Goal: Information Seeking & Learning: Learn about a topic

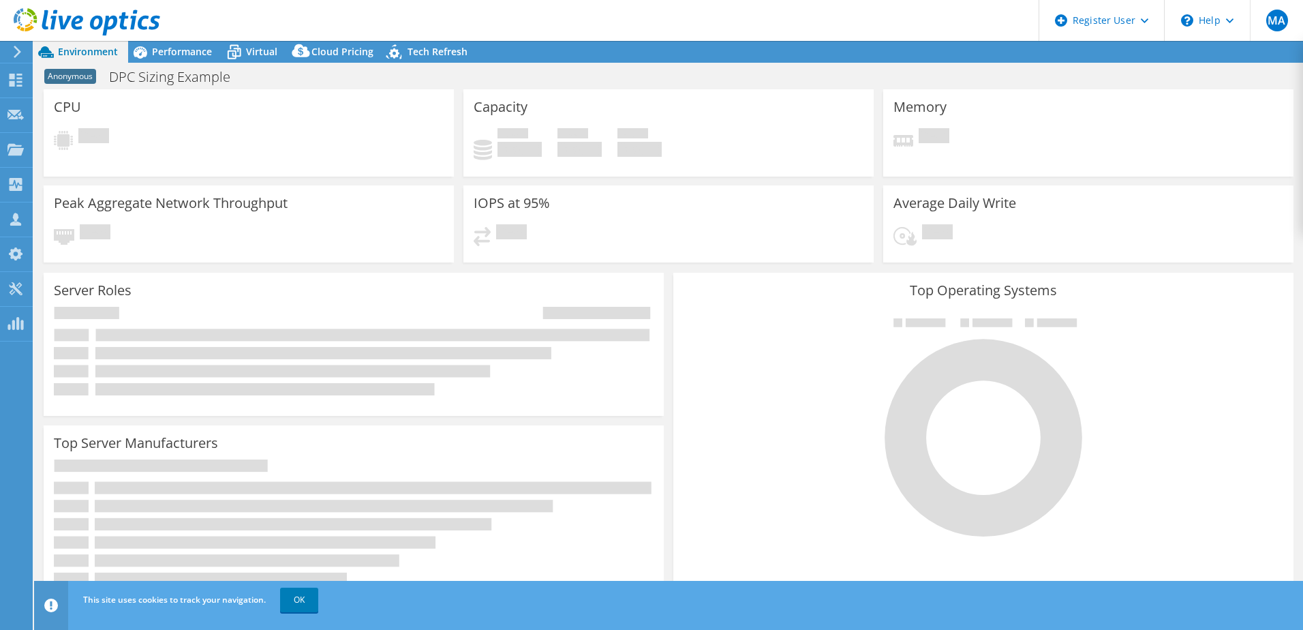
select select "USWest"
select select "USD"
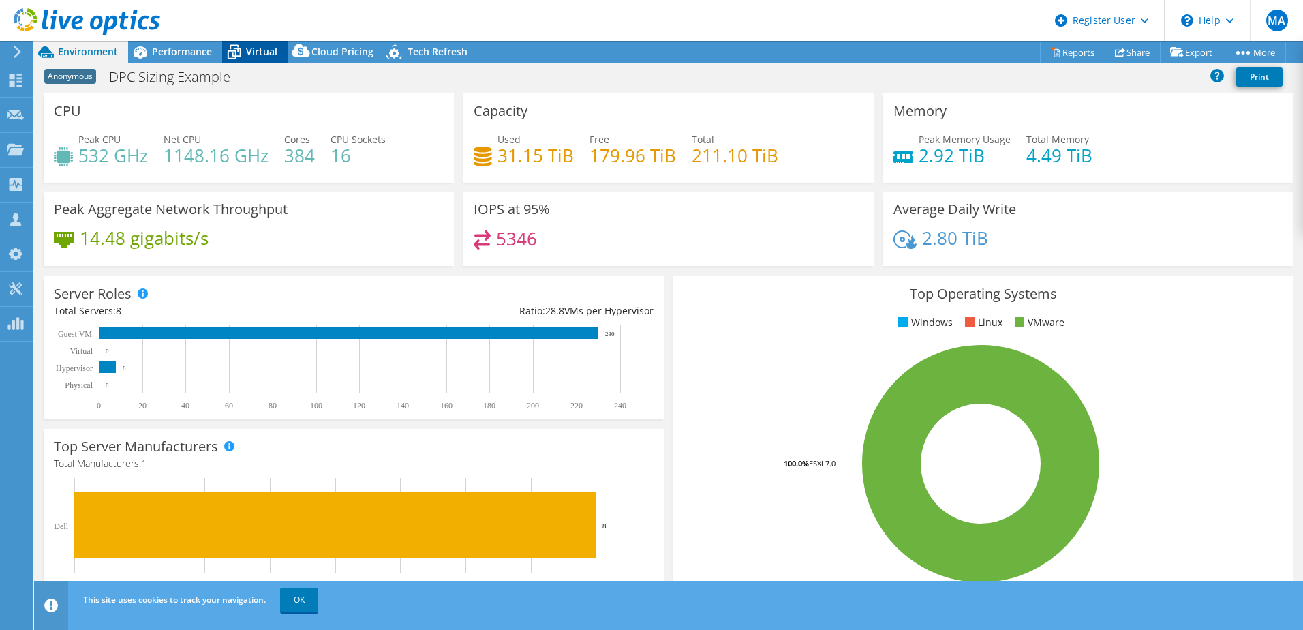
click at [262, 47] on span "Virtual" at bounding box center [261, 51] width 31 height 13
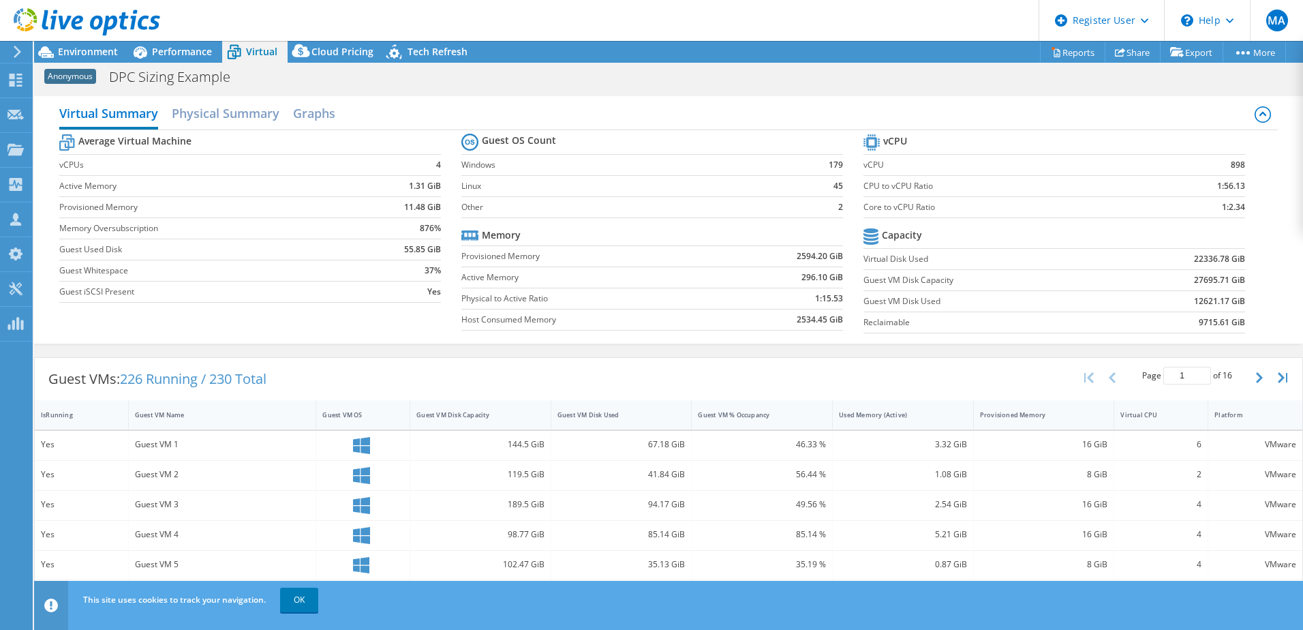
click at [181, 58] on div "Performance" at bounding box center [175, 52] width 94 height 22
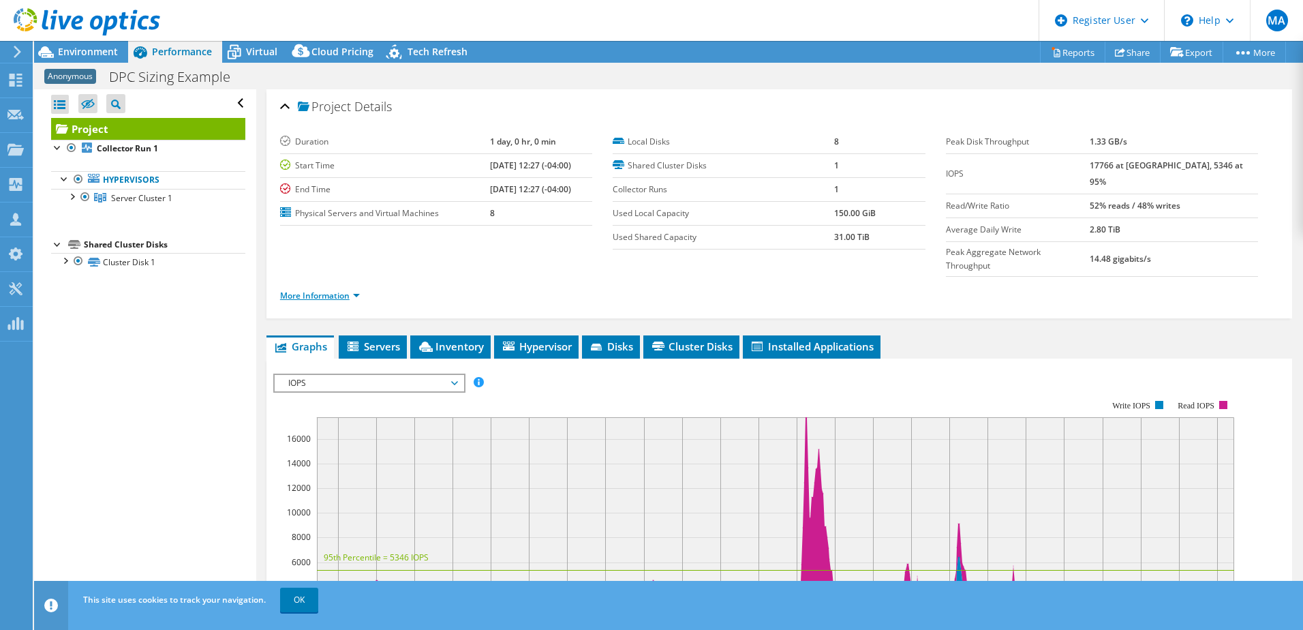
click at [298, 290] on link "More Information" at bounding box center [320, 296] width 80 height 12
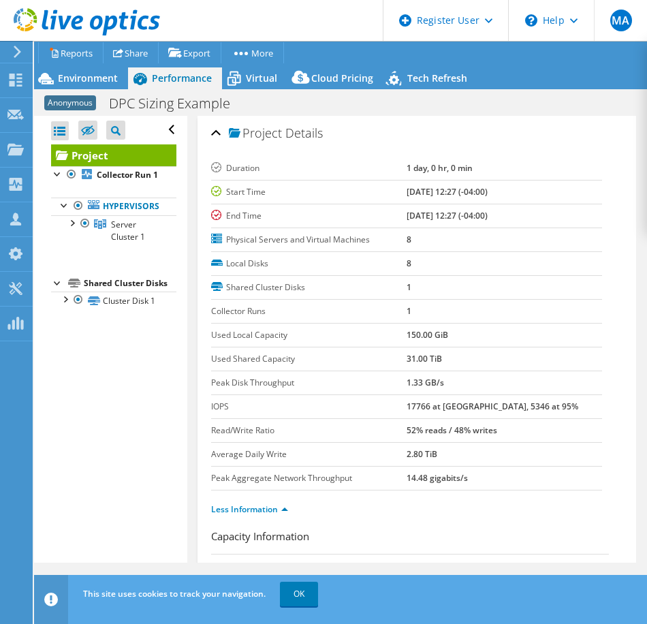
click at [159, 127] on div "Open All Close All Hide Excluded Nodes Project Tree Filter" at bounding box center [113, 130] width 125 height 29
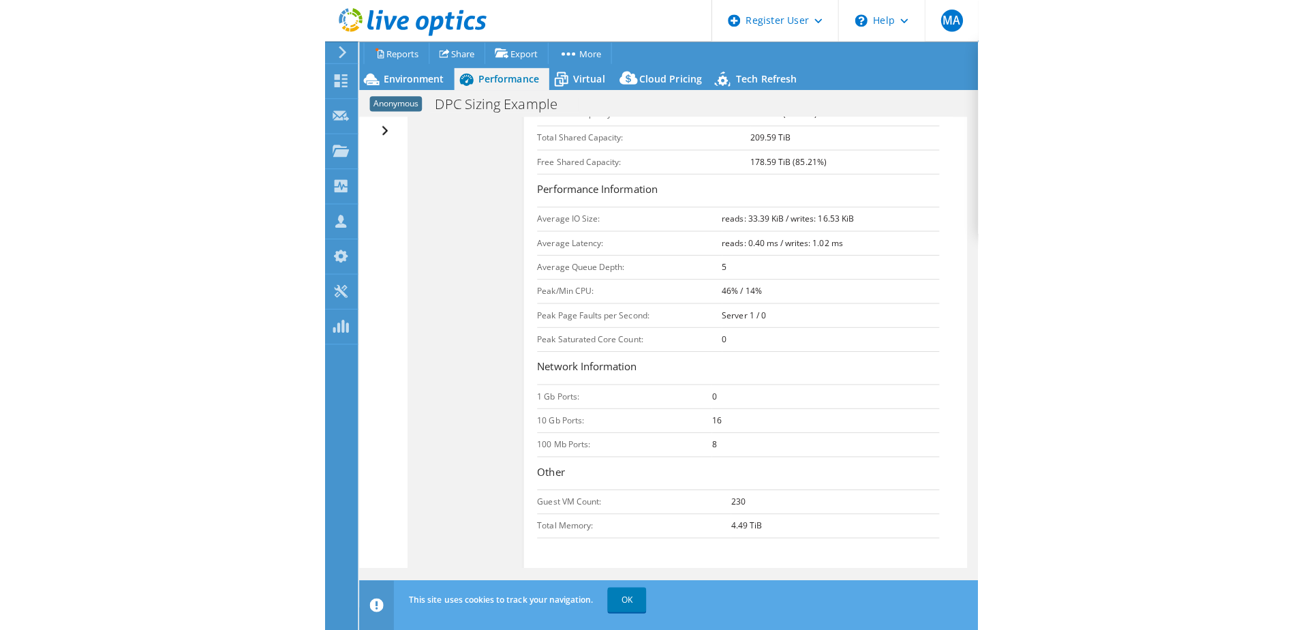
scroll to position [136, 0]
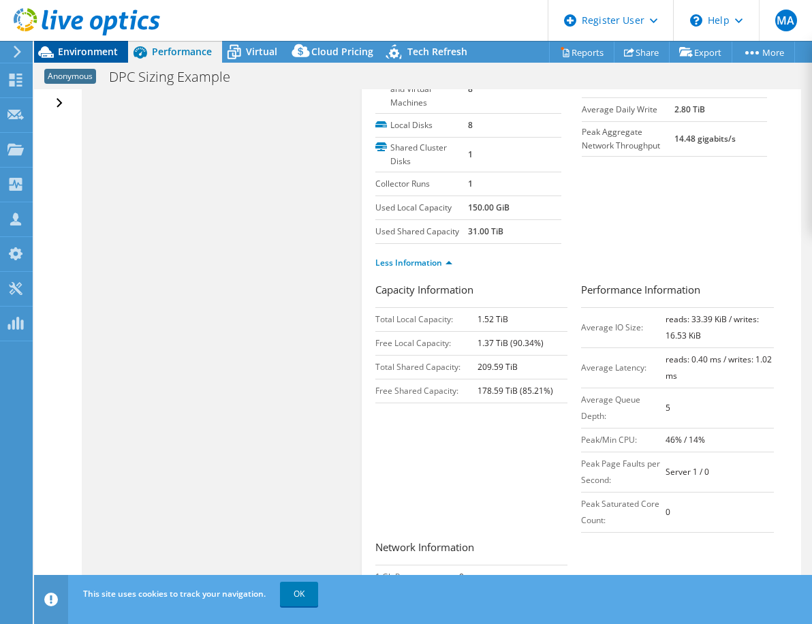
click at [97, 57] on span "Environment" at bounding box center [88, 51] width 60 height 13
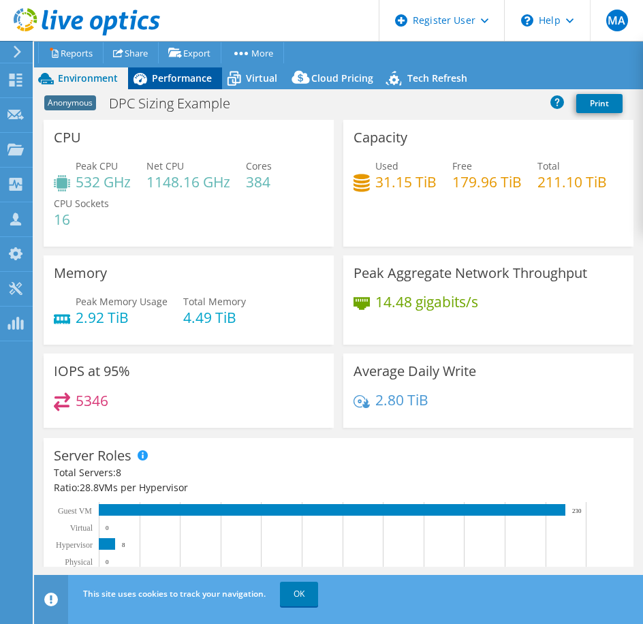
click at [162, 78] on span "Performance" at bounding box center [182, 78] width 60 height 13
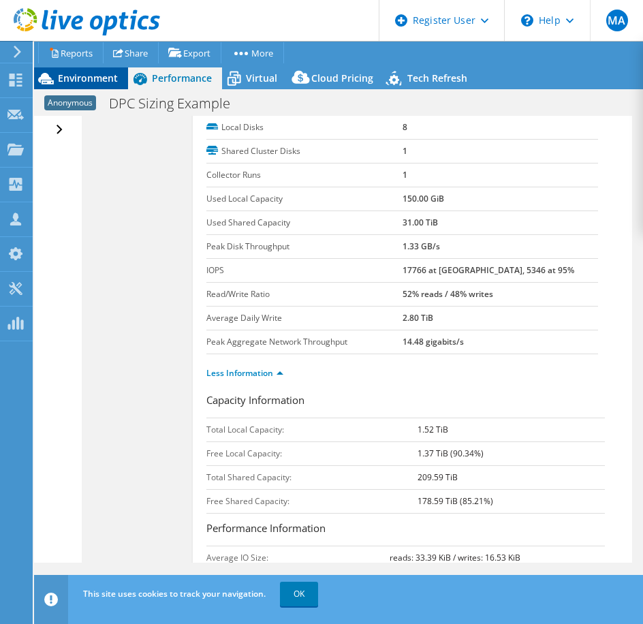
click at [86, 78] on span "Environment" at bounding box center [88, 78] width 60 height 13
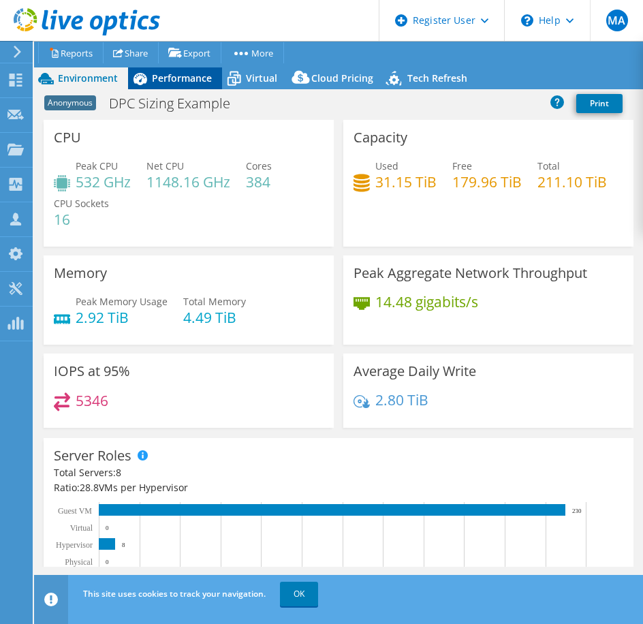
click at [198, 73] on span "Performance" at bounding box center [182, 78] width 60 height 13
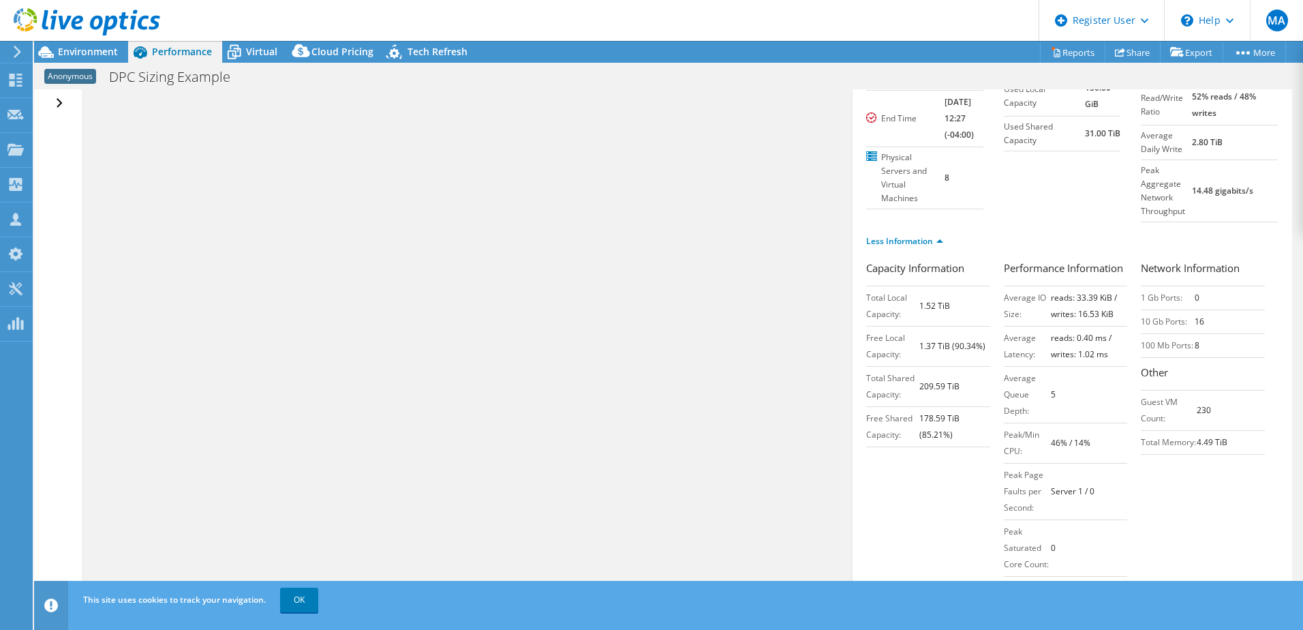
click at [461, 219] on div "Open All Close All Hide Excluded Nodes Project Tree Filter" at bounding box center [668, 346] width 1269 height 514
click at [60, 101] on div "Open All Close All Hide Excluded Nodes Project Tree Filter" at bounding box center [61, 103] width 20 height 29
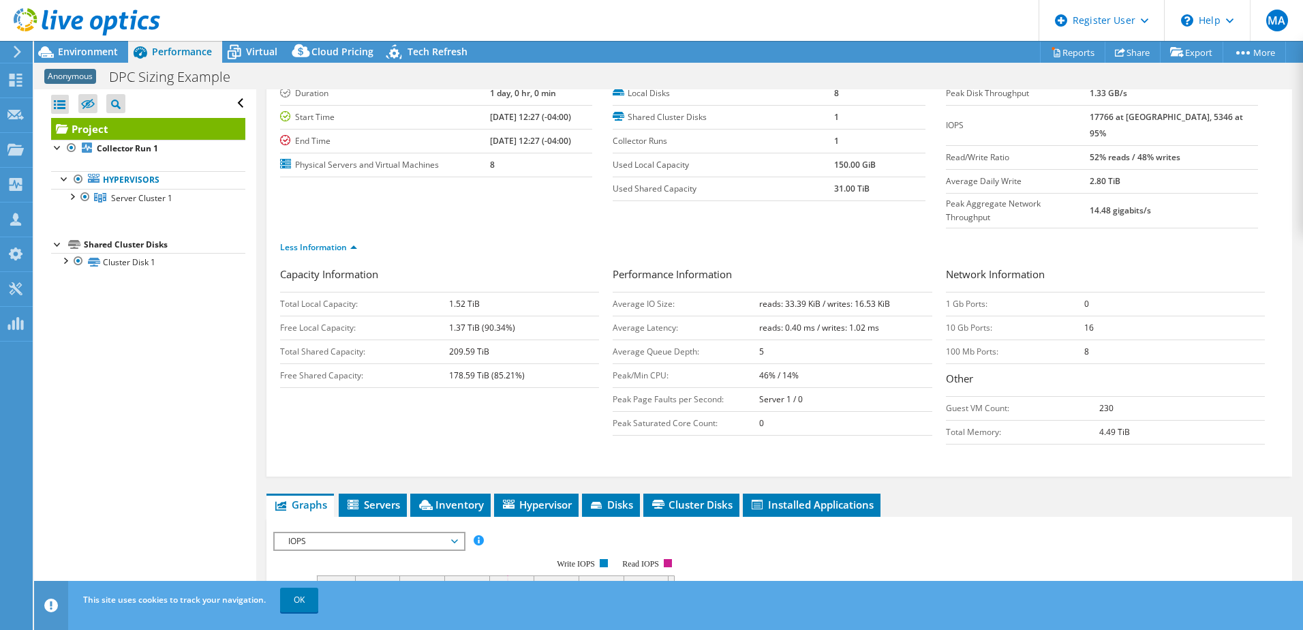
scroll to position [0, 0]
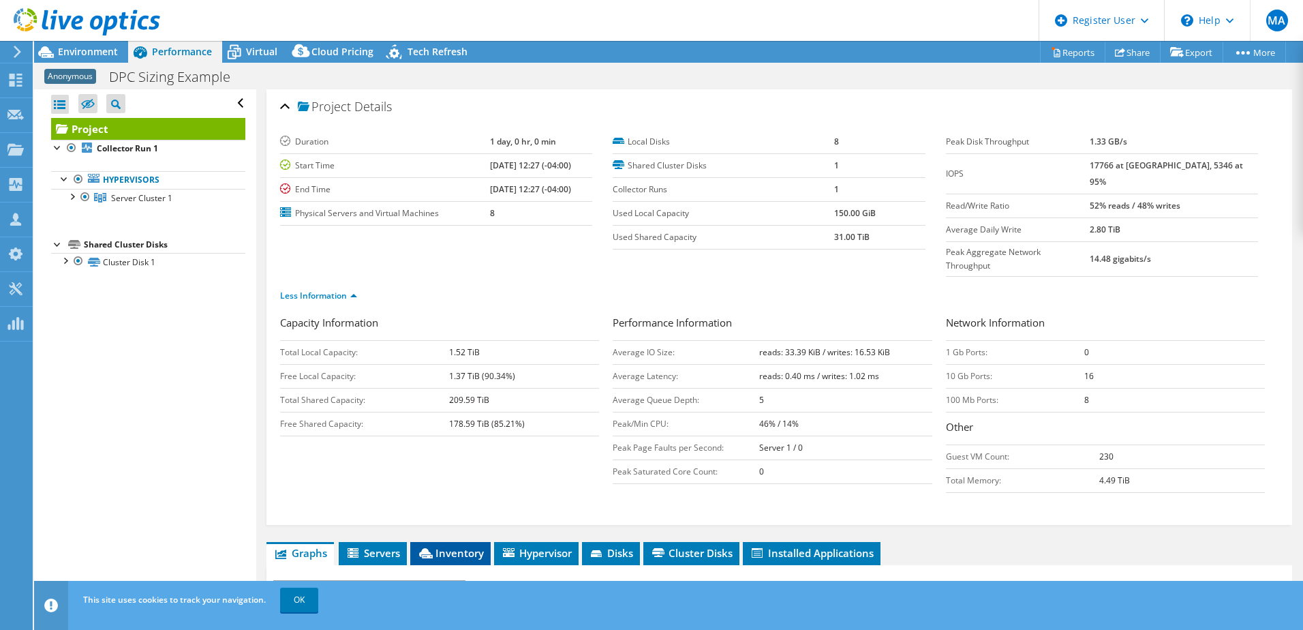
click at [431, 548] on icon at bounding box center [426, 553] width 14 height 10
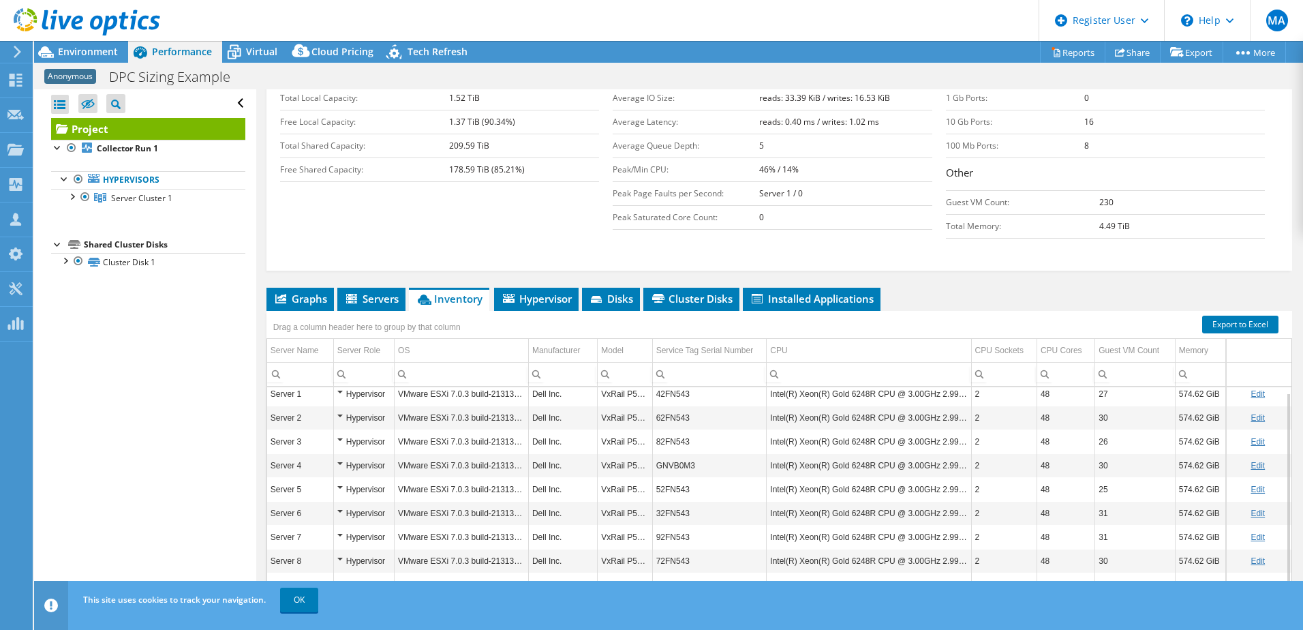
scroll to position [276, 0]
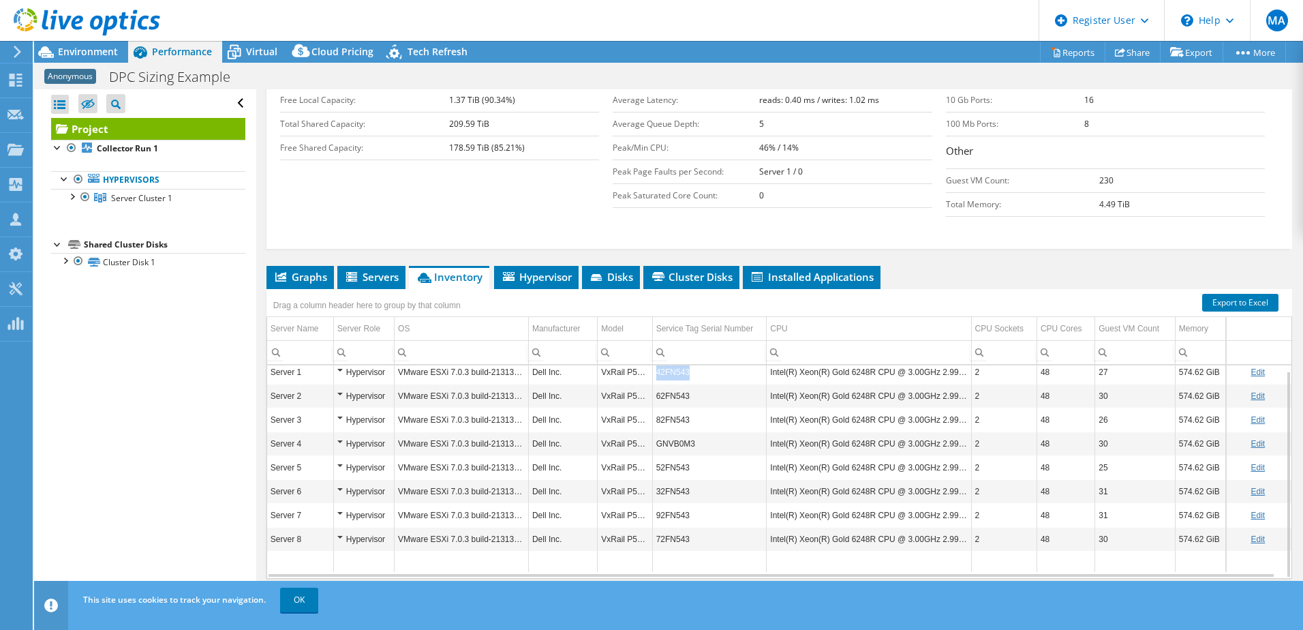
copy td "42FN543"
drag, startPoint x: 691, startPoint y: 347, endPoint x: 651, endPoint y: 347, distance: 39.5
click at [652, 360] on td "42FN543" at bounding box center [709, 372] width 114 height 24
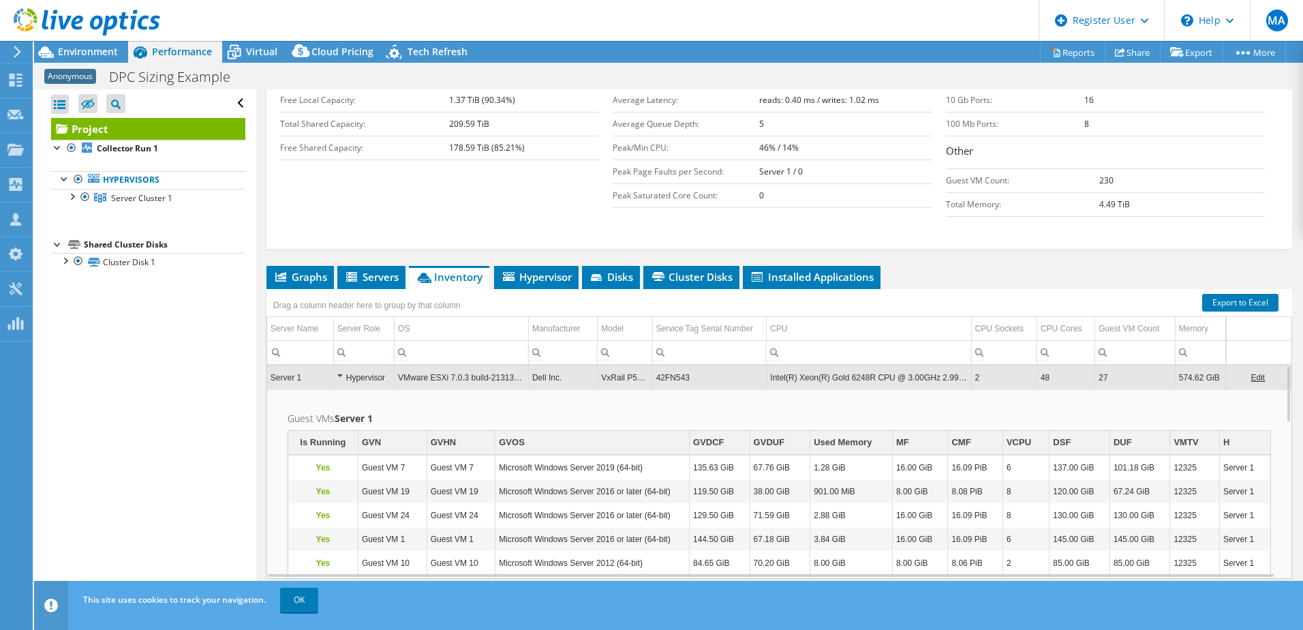
click at [446, 365] on td "VMware ESXi 7.0.3 build-21313628" at bounding box center [462, 377] width 134 height 24
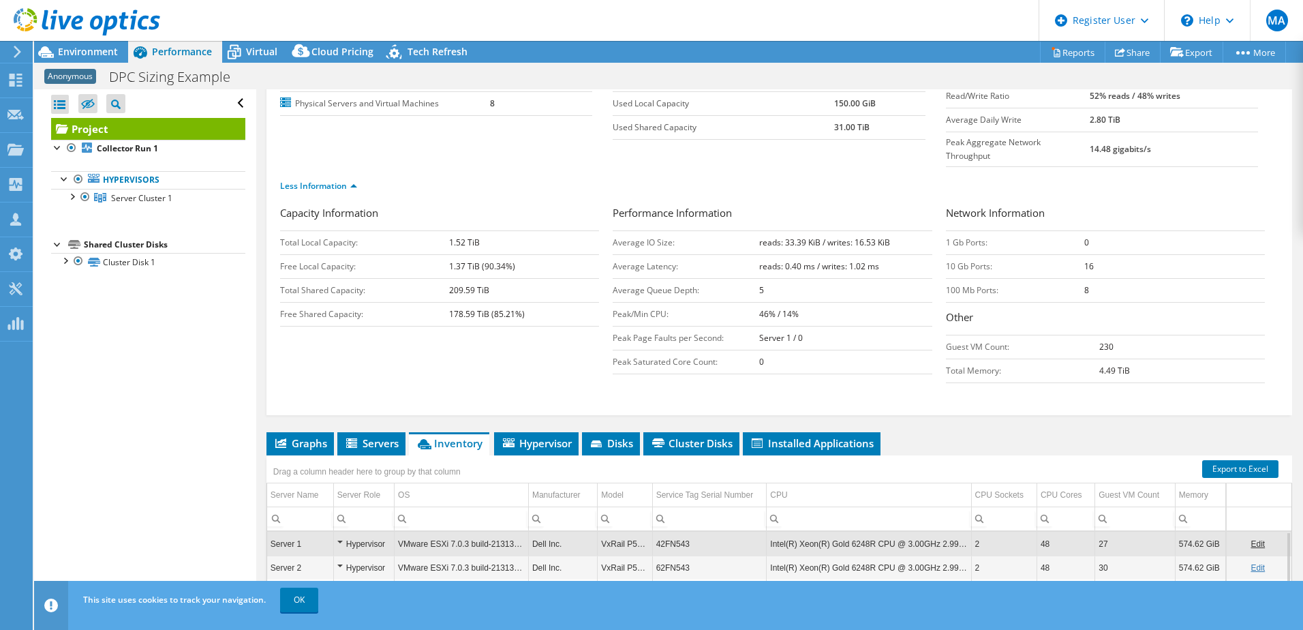
scroll to position [0, 0]
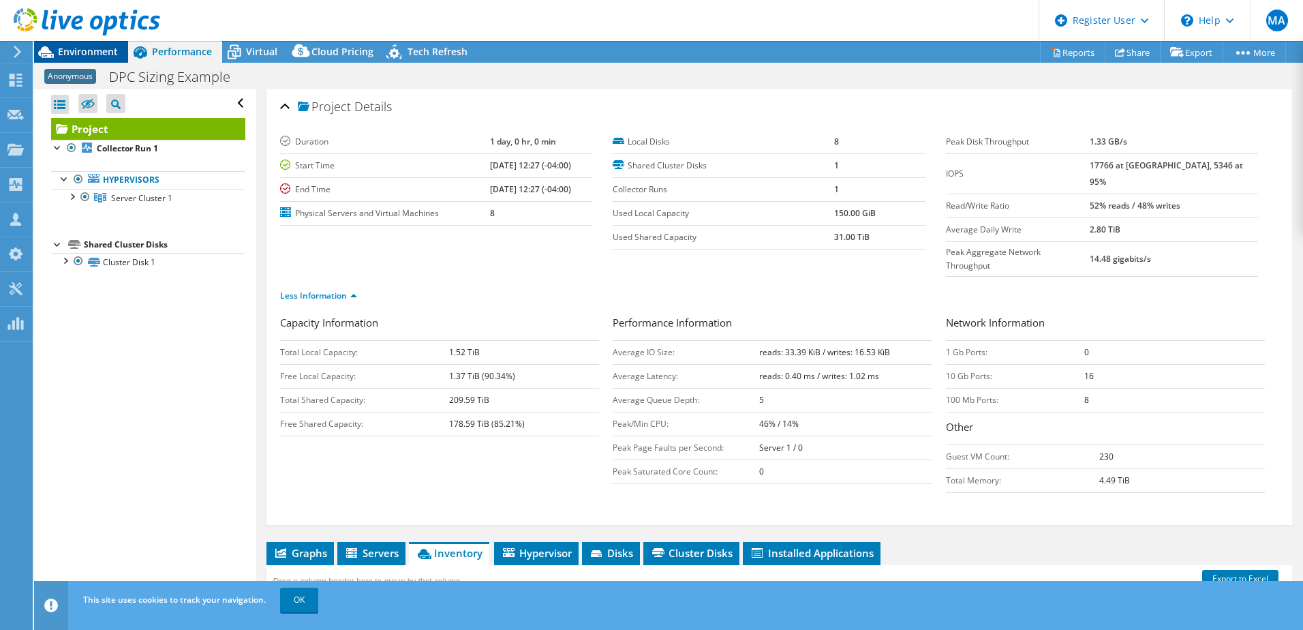
click at [85, 55] on span "Environment" at bounding box center [88, 51] width 60 height 13
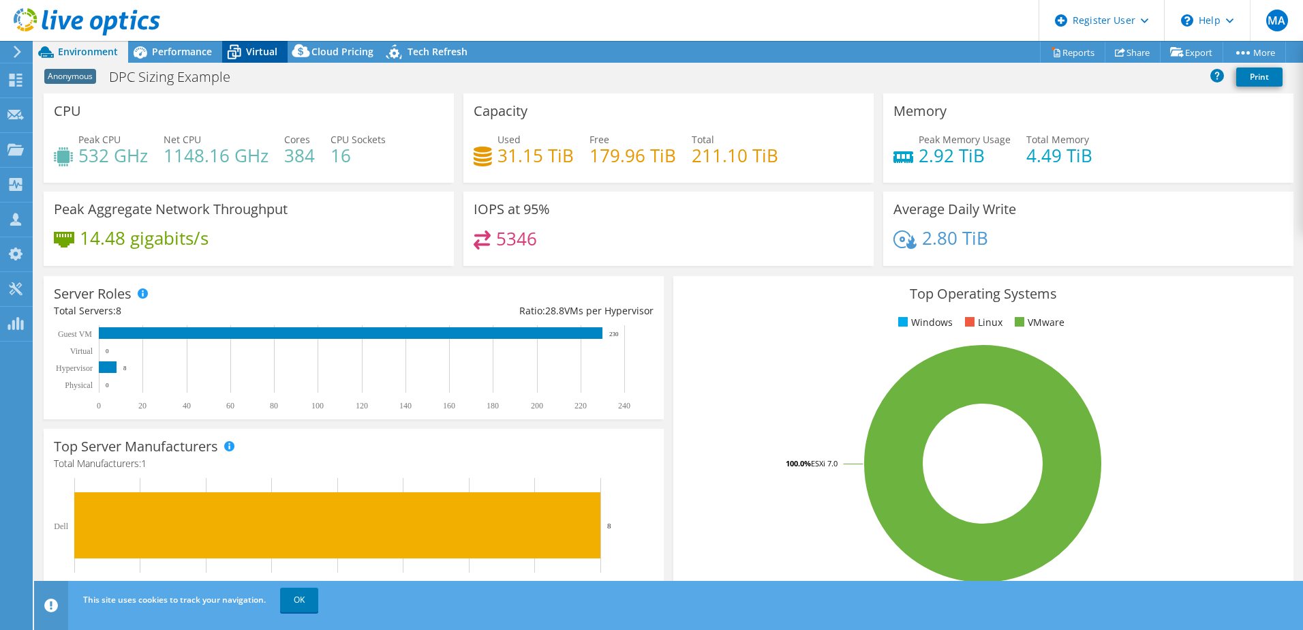
click at [250, 49] on span "Virtual" at bounding box center [261, 51] width 31 height 13
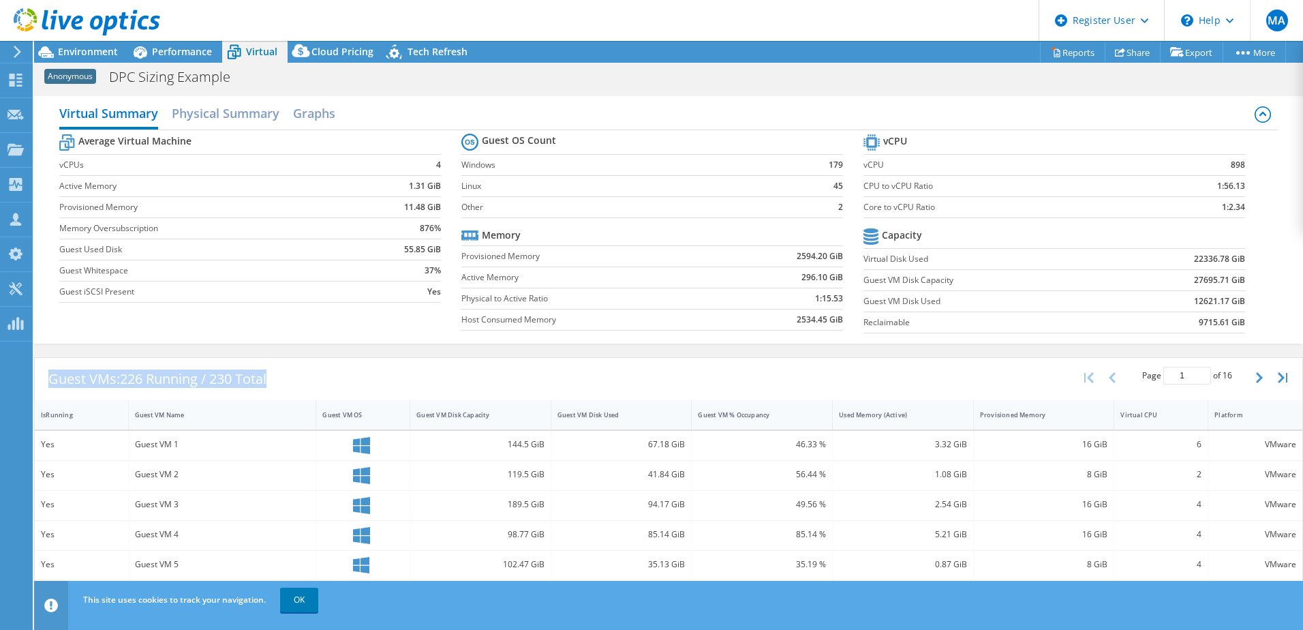
drag, startPoint x: 258, startPoint y: 380, endPoint x: 31, endPoint y: 388, distance: 227.1
click at [37, 385] on div "Guest VMs: 226 Running / 230 Total" at bounding box center [157, 379] width 245 height 42
drag, startPoint x: 31, startPoint y: 388, endPoint x: 181, endPoint y: 377, distance: 150.3
click at [188, 358] on div "Guest VMs: 226 Running / 230 Total" at bounding box center [157, 379] width 245 height 42
click at [77, 48] on span "Environment" at bounding box center [88, 51] width 60 height 13
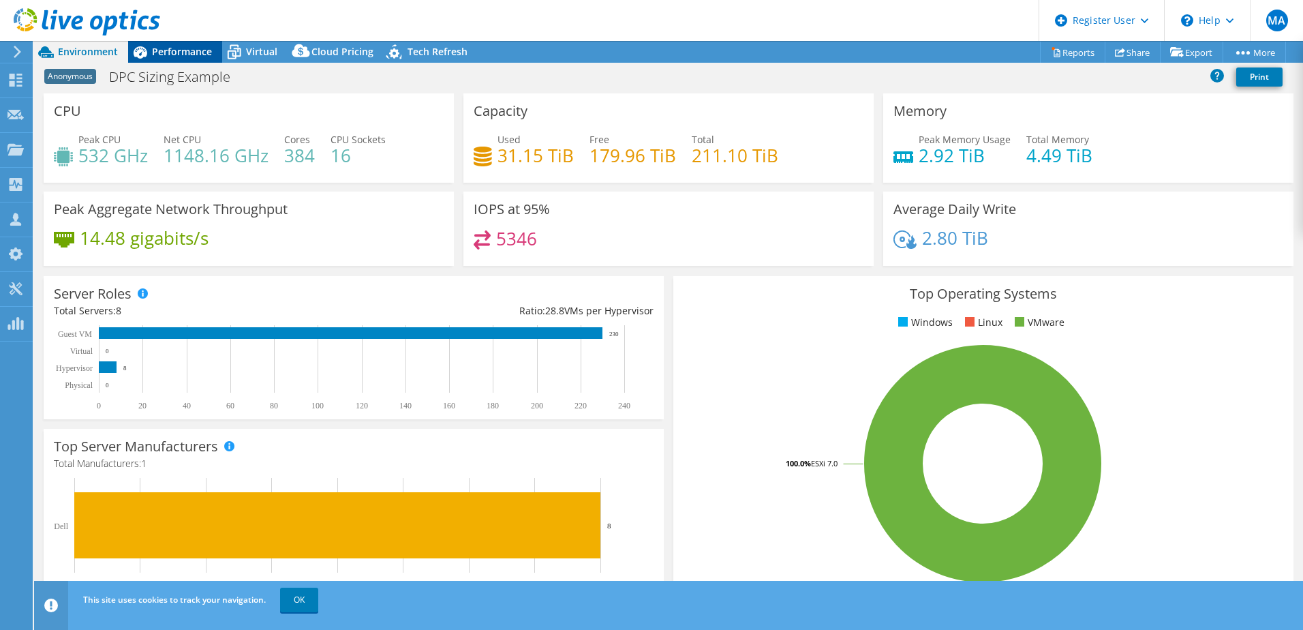
click at [192, 48] on span "Performance" at bounding box center [182, 51] width 60 height 13
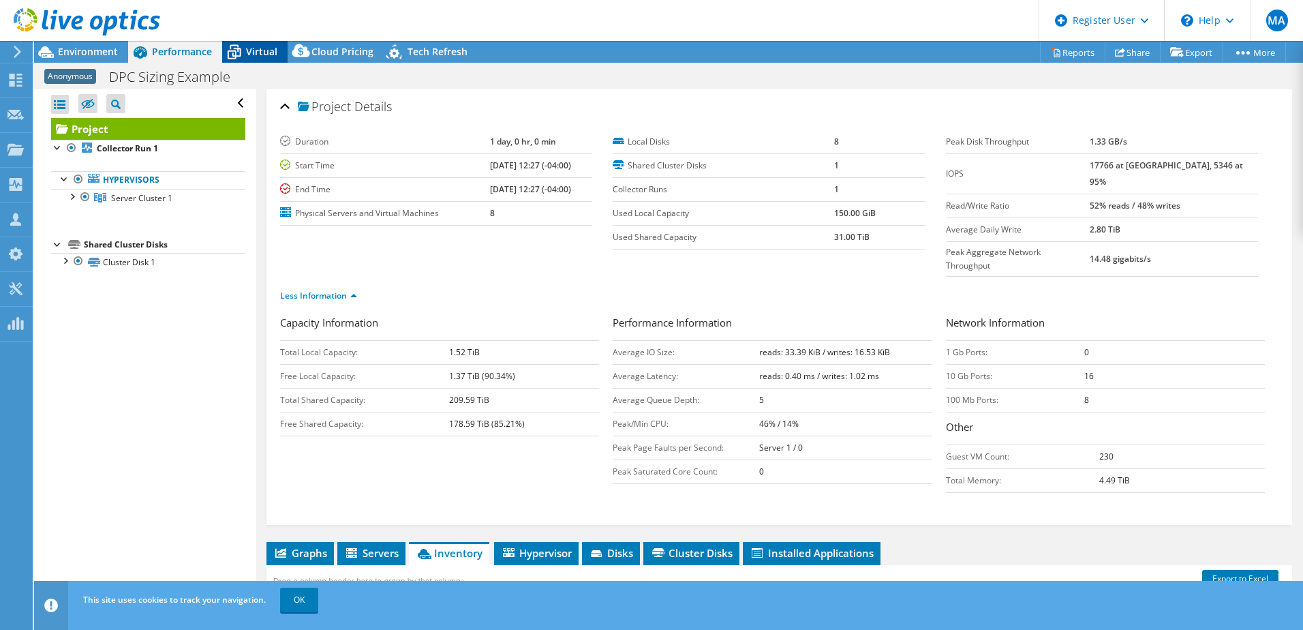
click at [260, 46] on span "Virtual" at bounding box center [261, 51] width 31 height 13
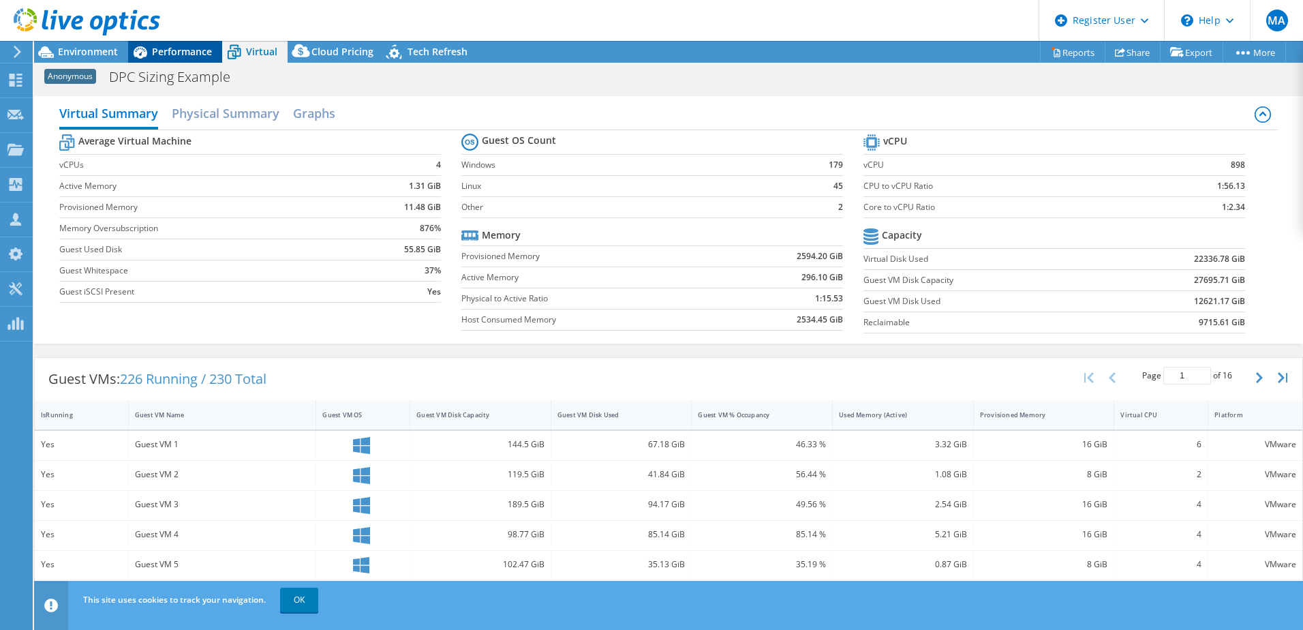
click at [173, 57] on span "Performance" at bounding box center [182, 51] width 60 height 13
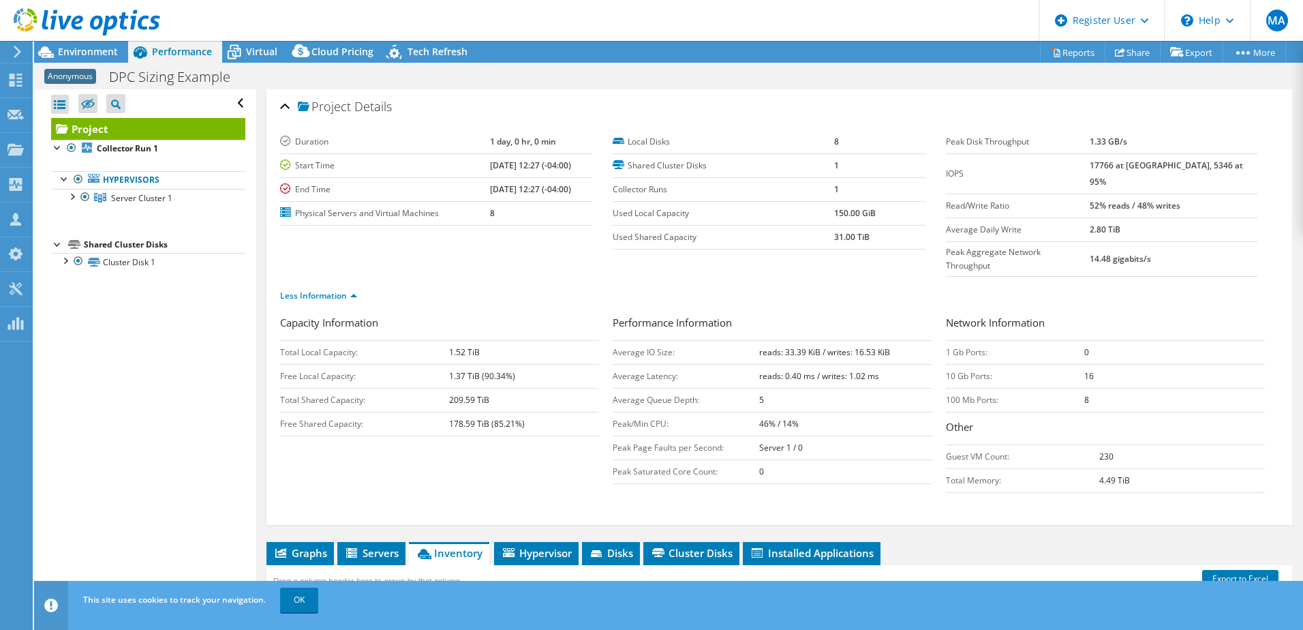
click at [91, 45] on div at bounding box center [80, 23] width 160 height 46
click at [257, 48] on span "Virtual" at bounding box center [261, 51] width 31 height 13
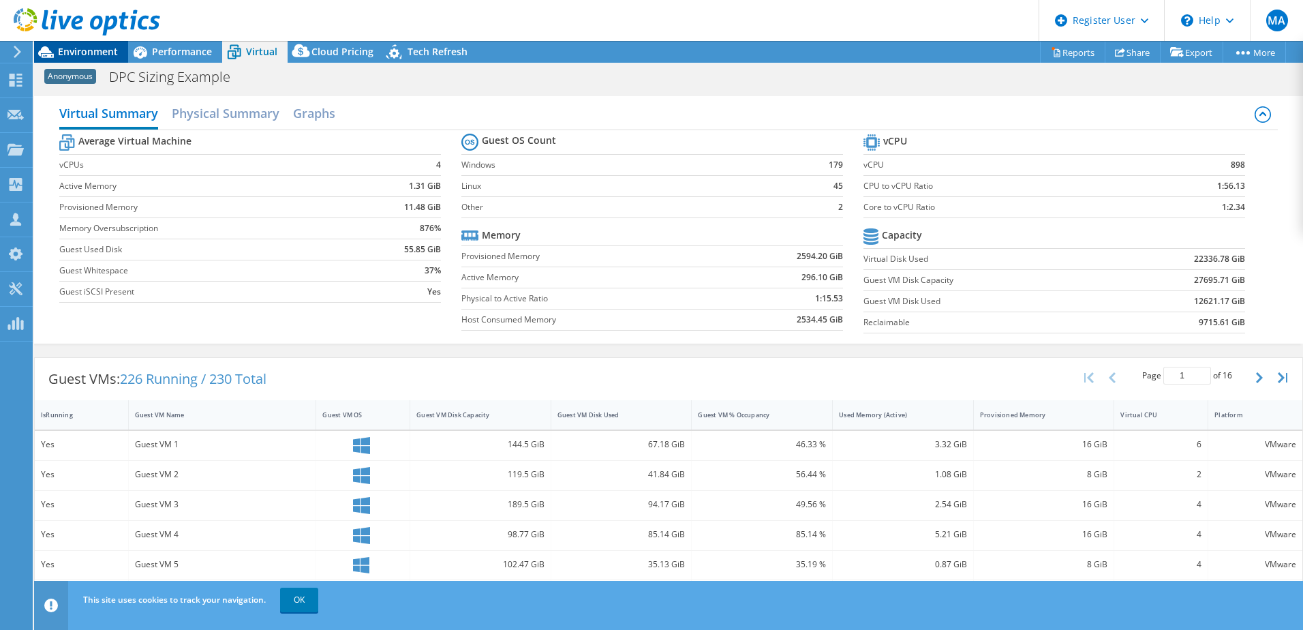
click at [71, 46] on span "Environment" at bounding box center [88, 51] width 60 height 13
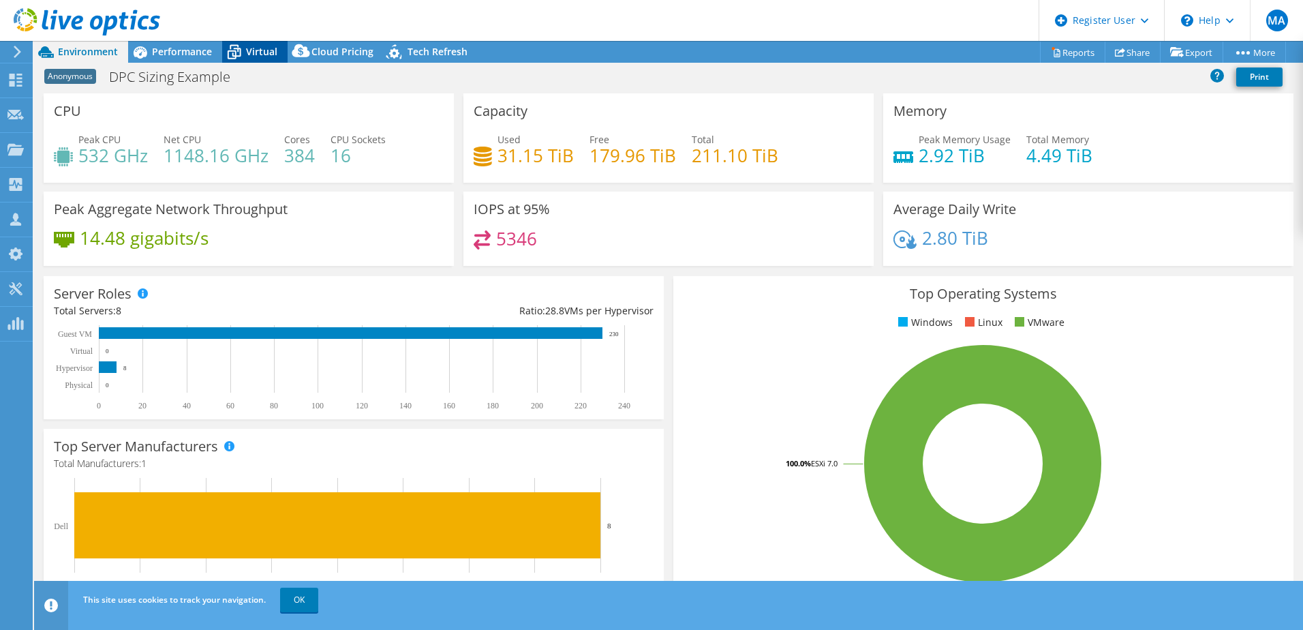
click at [235, 47] on icon at bounding box center [234, 52] width 24 height 24
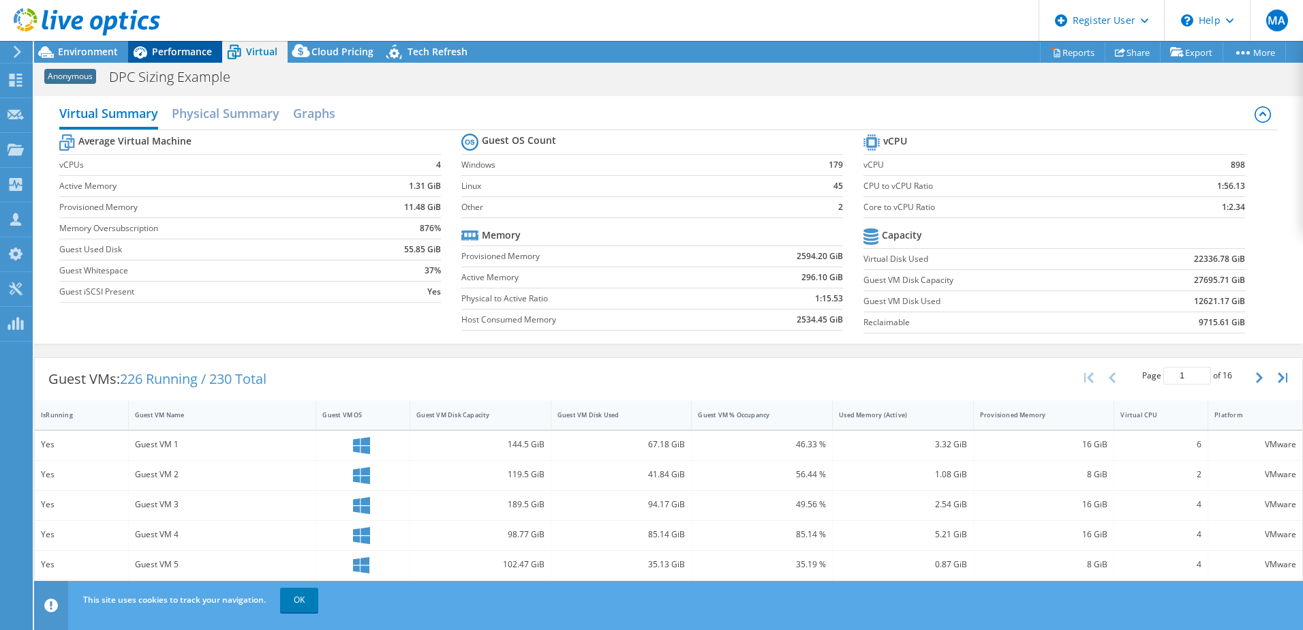
click at [191, 50] on span "Performance" at bounding box center [182, 51] width 60 height 13
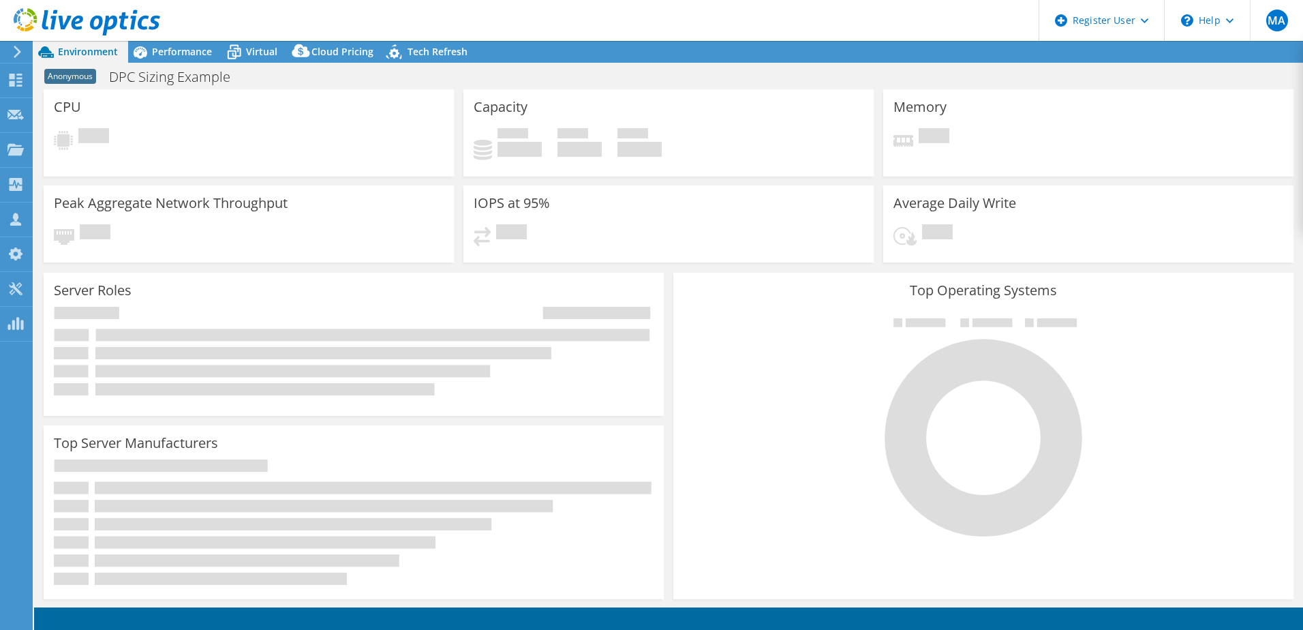
select select "USEast"
select select "USD"
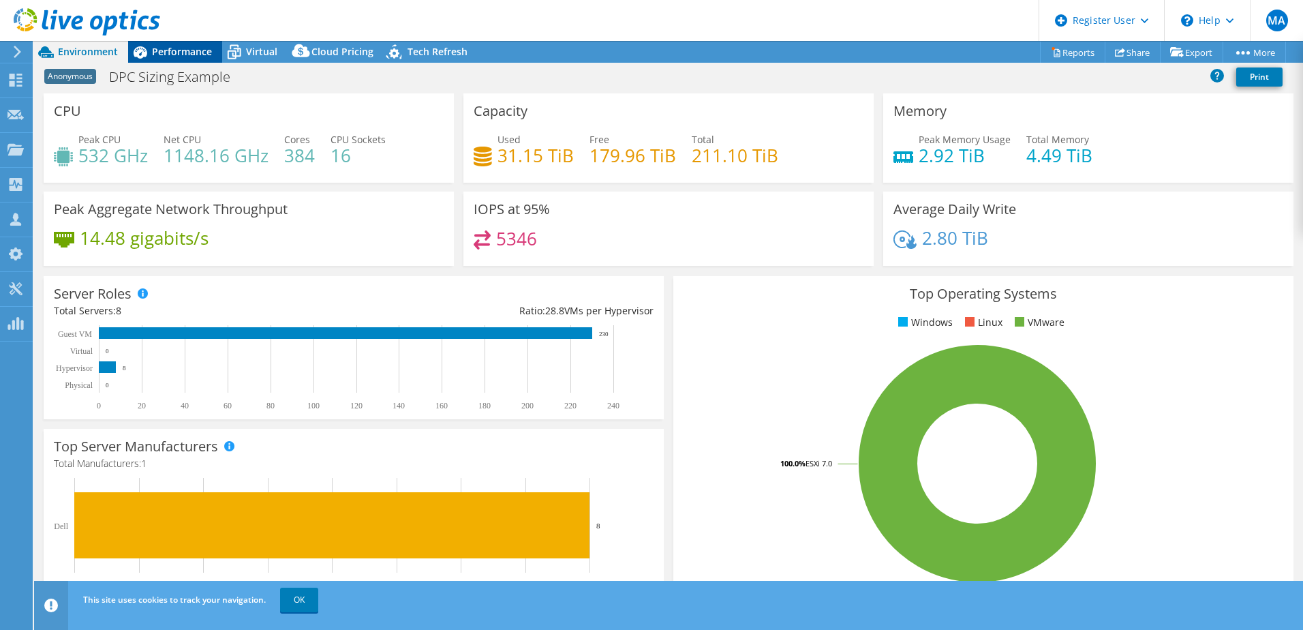
click at [179, 54] on span "Performance" at bounding box center [182, 51] width 60 height 13
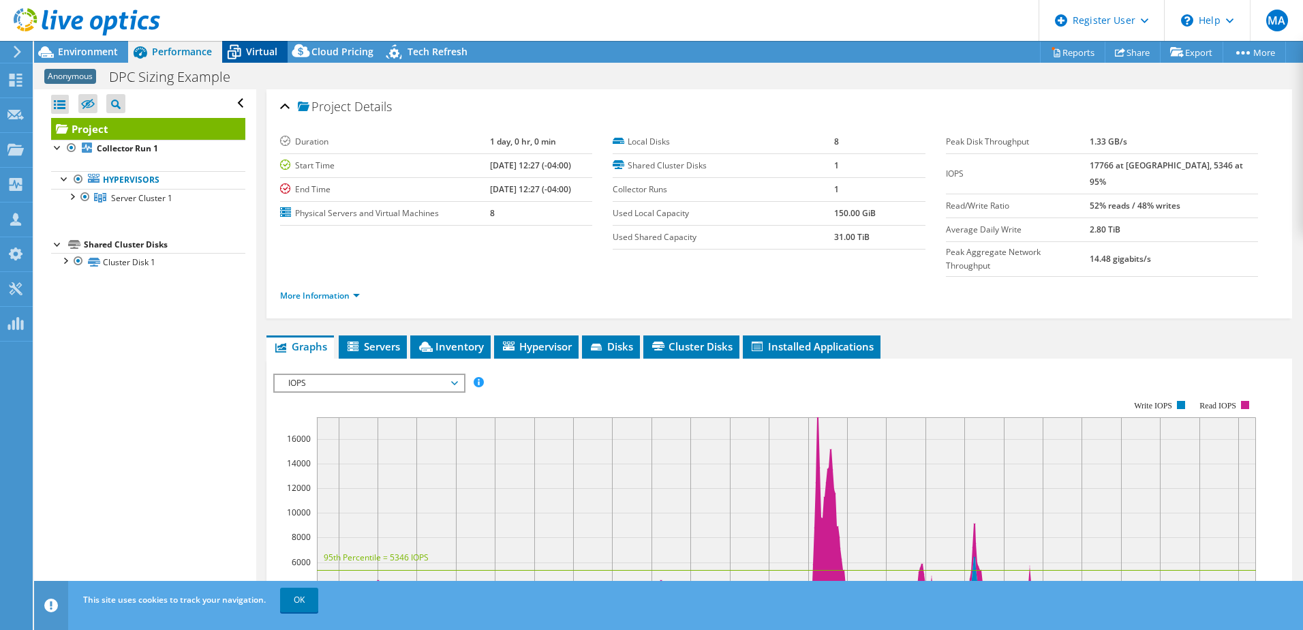
click at [236, 57] on icon at bounding box center [235, 53] width 14 height 11
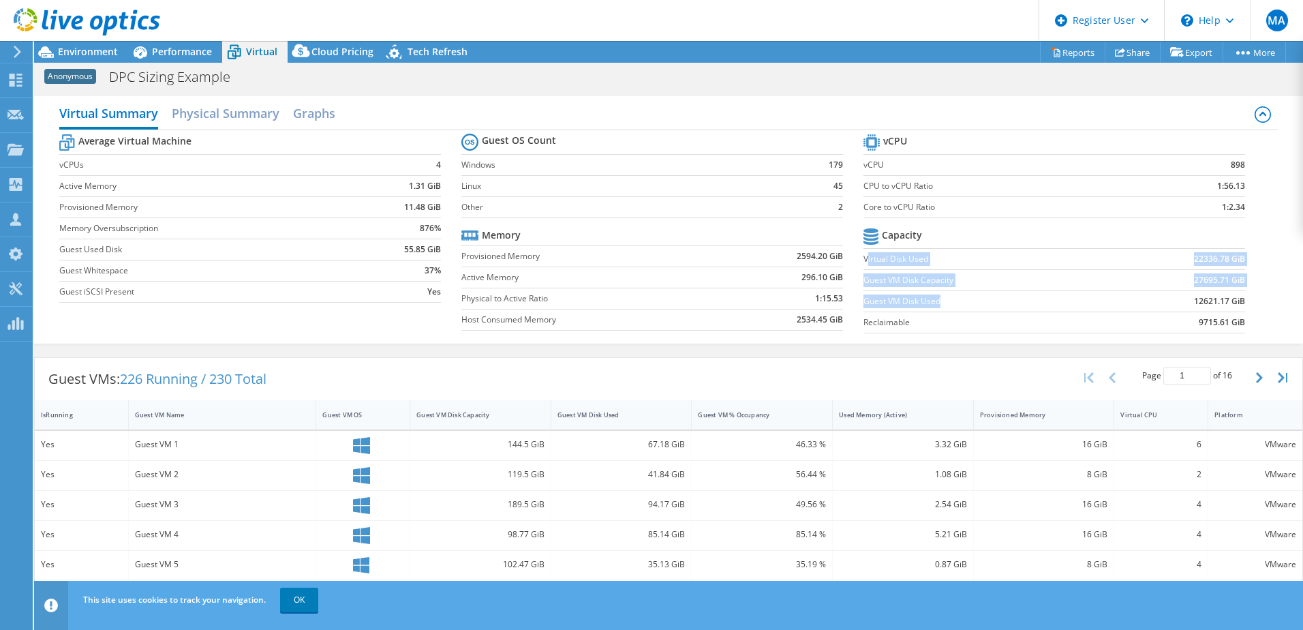
drag, startPoint x: 861, startPoint y: 257, endPoint x: 941, endPoint y: 302, distance: 91.5
click at [941, 302] on tbody "Capacity Virtual Disk Used 22336.78 GiB Guest VM Disk Capacity 27695.71 GiB Gue…" at bounding box center [1054, 279] width 382 height 108
drag, startPoint x: 941, startPoint y: 302, endPoint x: 962, endPoint y: 348, distance: 50.9
click at [962, 348] on div "Virtual Summary Physical Summary Graphs Average Virtual Machine vCPUs 4 Active …" at bounding box center [668, 219] width 1269 height 261
click at [110, 54] on span "Environment" at bounding box center [88, 51] width 60 height 13
